Goal: Task Accomplishment & Management: Use online tool/utility

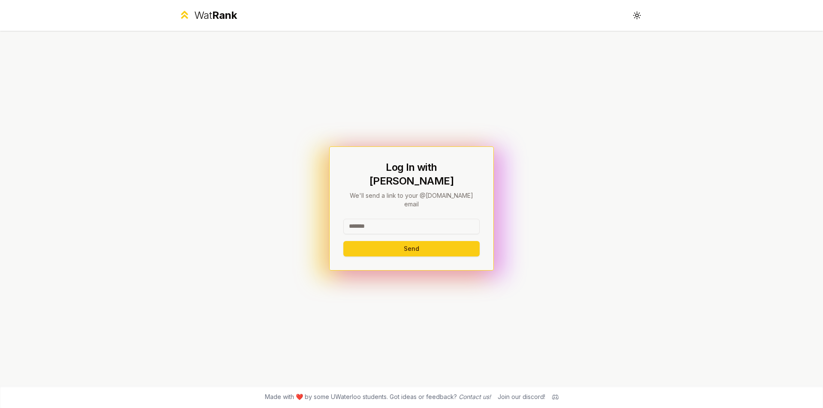
drag, startPoint x: 413, startPoint y: 211, endPoint x: 345, endPoint y: 221, distance: 68.4
click at [345, 221] on div "Log In with WatIAM We'll send a link to your @[DOMAIN_NAME] email Send" at bounding box center [411, 209] width 165 height 124
type input "********"
click at [343, 241] on button "Send" at bounding box center [411, 248] width 136 height 15
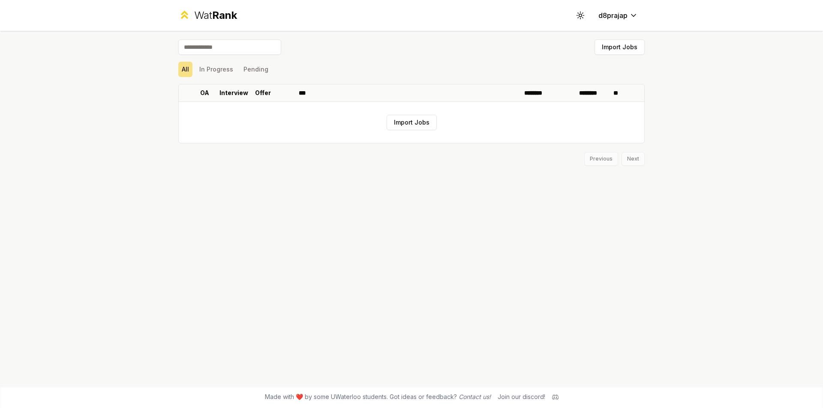
click at [211, 44] on input at bounding box center [229, 46] width 103 height 15
type input "**********"
click at [419, 119] on button "Import Jobs" at bounding box center [411, 122] width 50 height 15
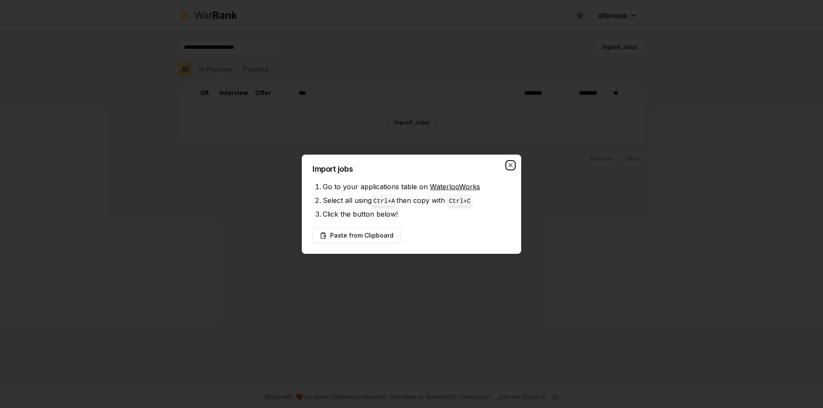
click at [510, 163] on icon "button" at bounding box center [510, 165] width 7 height 7
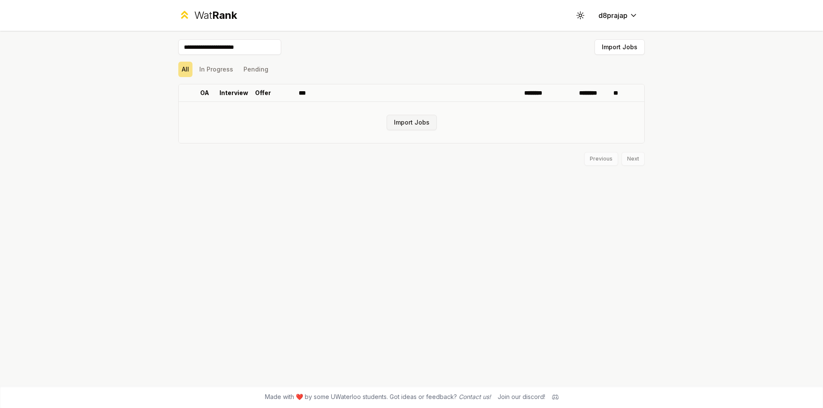
click at [400, 125] on button "Import Jobs" at bounding box center [411, 122] width 50 height 15
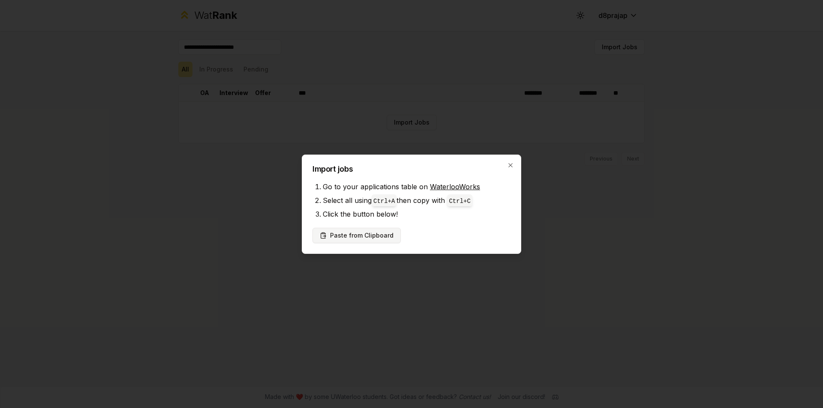
click at [361, 234] on button "Paste from Clipboard" at bounding box center [356, 235] width 88 height 15
click at [193, 6] on div at bounding box center [411, 204] width 823 height 408
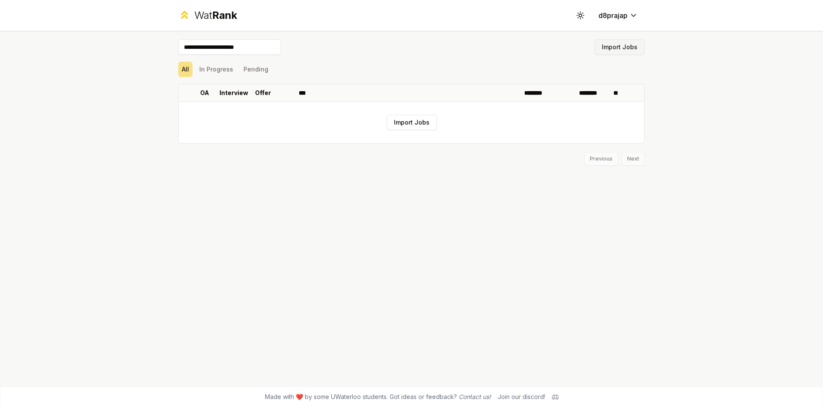
click at [610, 51] on button "Import Jobs" at bounding box center [619, 46] width 50 height 15
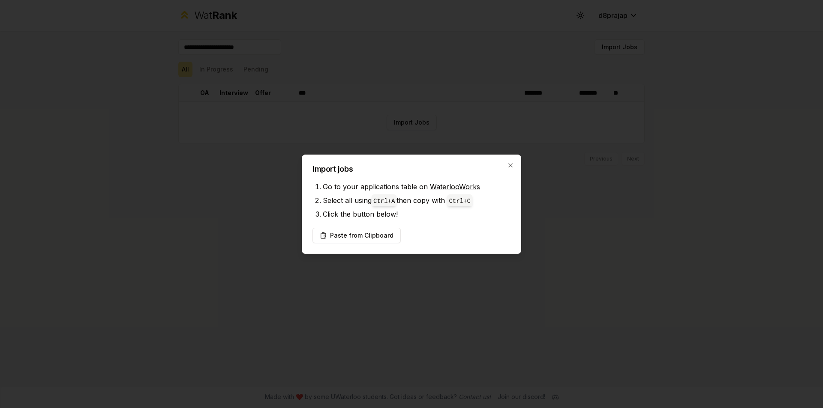
click at [512, 160] on div "Import jobs Go to your applications table on WaterlooWorks Select all using Ctr…" at bounding box center [411, 204] width 219 height 99
click at [512, 162] on icon "button" at bounding box center [510, 165] width 7 height 7
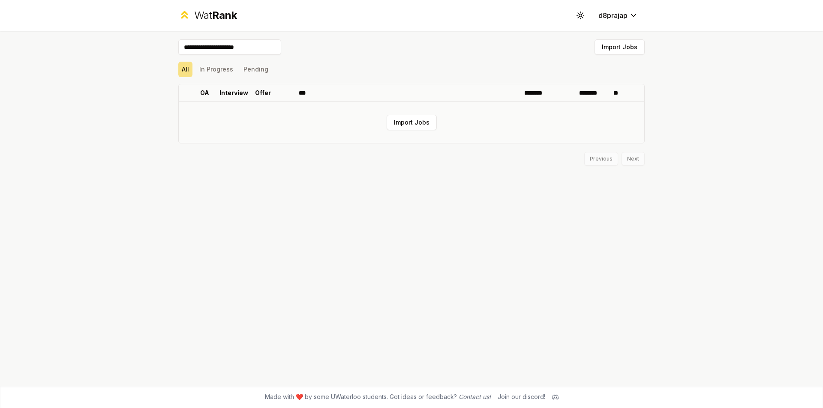
click at [534, 114] on td "Import Jobs" at bounding box center [411, 122] width 465 height 41
click at [232, 93] on p "Interview" at bounding box center [233, 93] width 29 height 9
click at [216, 70] on button "In Progress" at bounding box center [216, 69] width 41 height 15
click at [257, 74] on button "Pending" at bounding box center [256, 69] width 32 height 15
click at [185, 66] on button "All" at bounding box center [185, 69] width 14 height 15
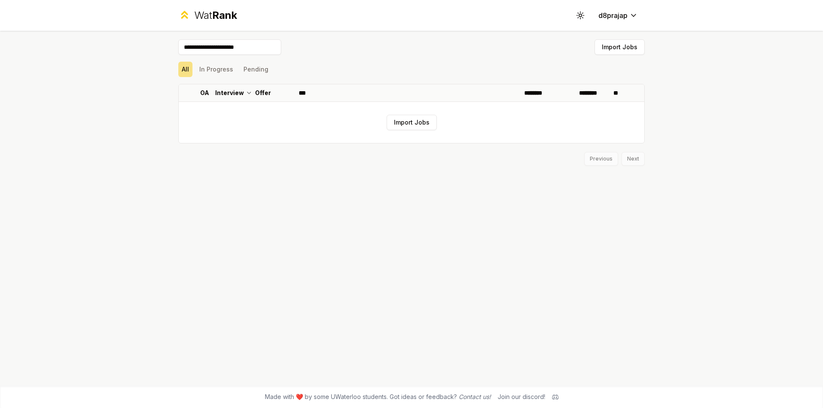
drag, startPoint x: 228, startPoint y: 47, endPoint x: 120, endPoint y: 57, distance: 108.8
click at [120, 57] on div "**********" at bounding box center [411, 204] width 823 height 408
click at [620, 45] on button "Import Jobs" at bounding box center [619, 46] width 50 height 15
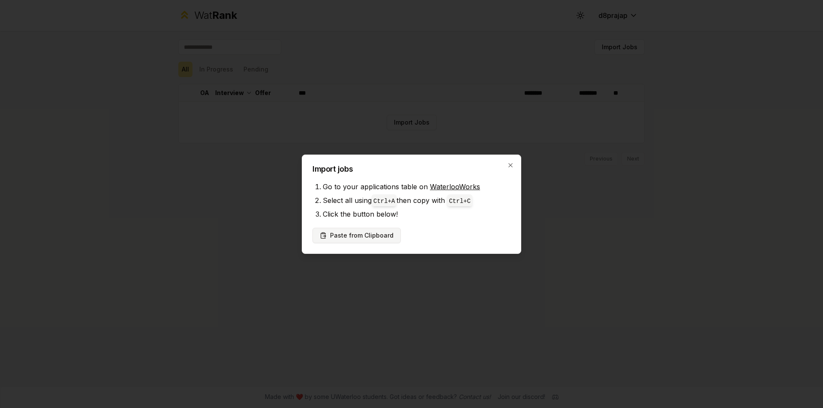
click at [357, 242] on button "Paste from Clipboard" at bounding box center [356, 235] width 88 height 15
click at [512, 162] on icon "button" at bounding box center [510, 165] width 7 height 7
